Goal: Find specific page/section: Find specific page/section

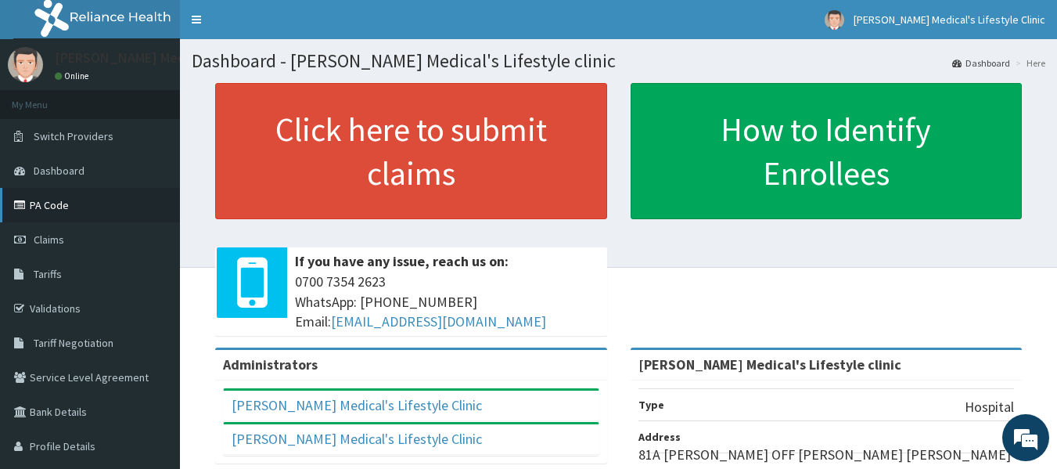
click at [85, 210] on link "PA Code" at bounding box center [90, 205] width 180 height 34
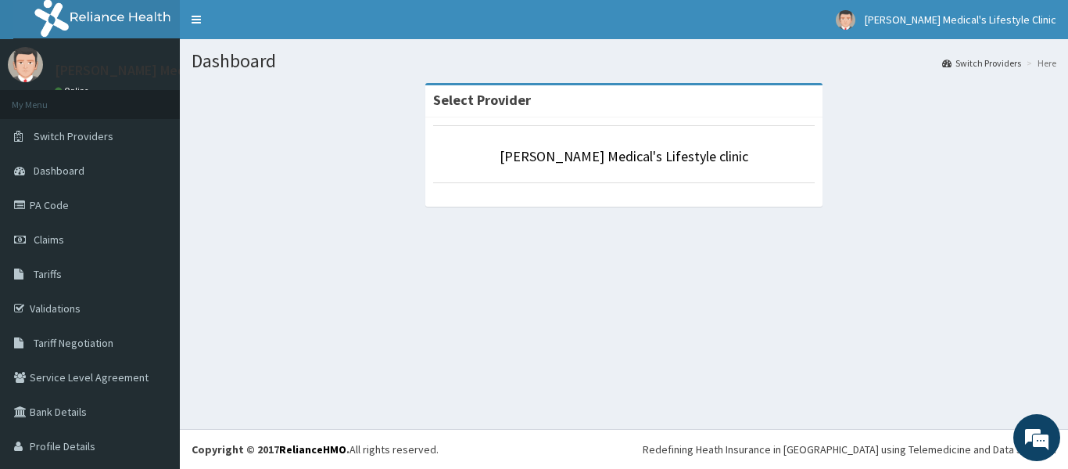
click at [80, 137] on span "Switch Providers" at bounding box center [74, 136] width 80 height 14
